Goal: Find specific page/section: Find specific page/section

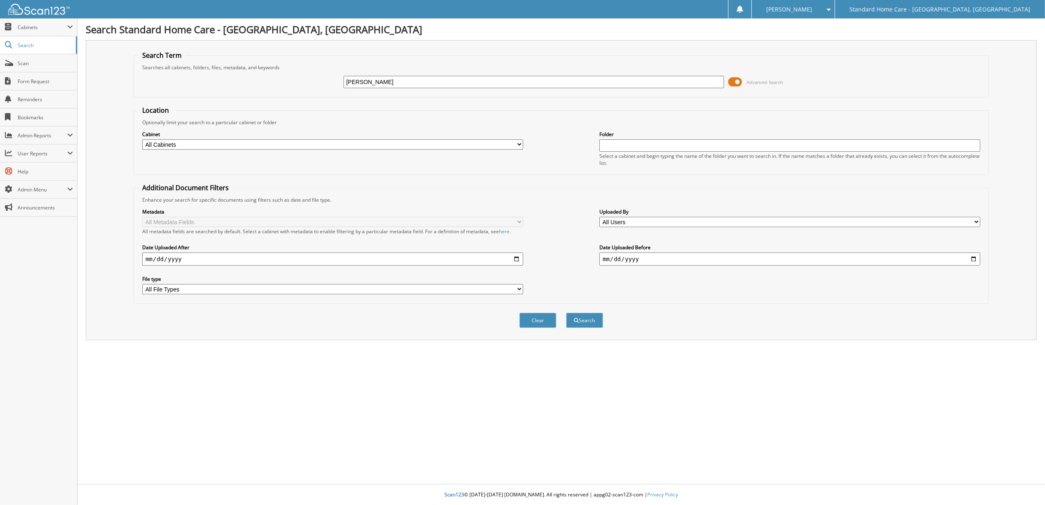
type input "[PERSON_NAME]"
click at [566, 313] on button "Search" at bounding box center [584, 320] width 37 height 15
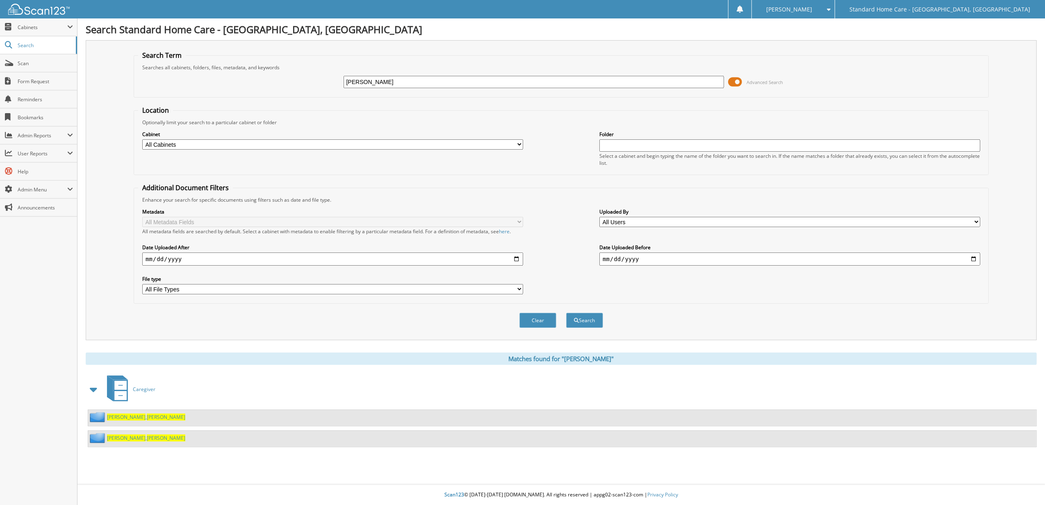
click at [147, 420] on span "[PERSON_NAME]" at bounding box center [166, 417] width 39 height 7
